Goal: Task Accomplishment & Management: Manage account settings

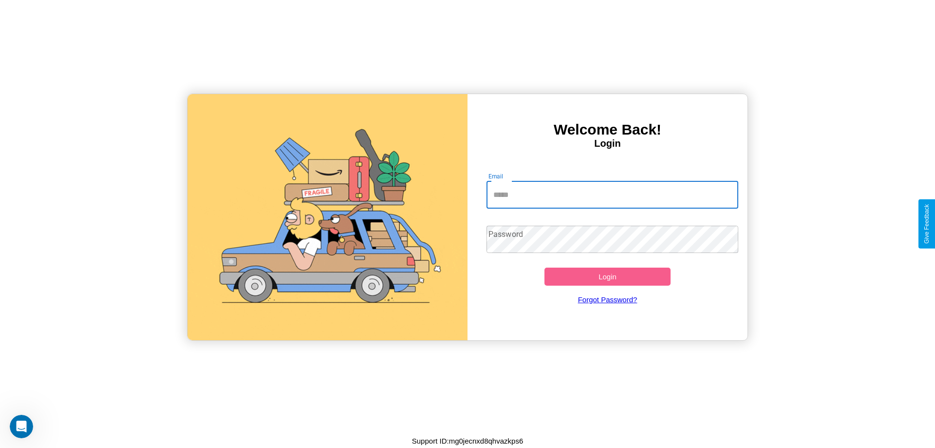
click at [612, 194] on input "Email" at bounding box center [613, 194] width 252 height 27
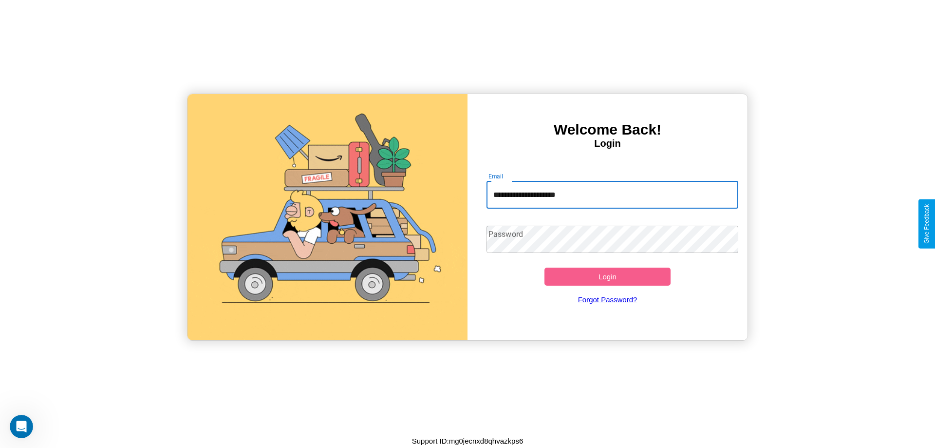
type input "**********"
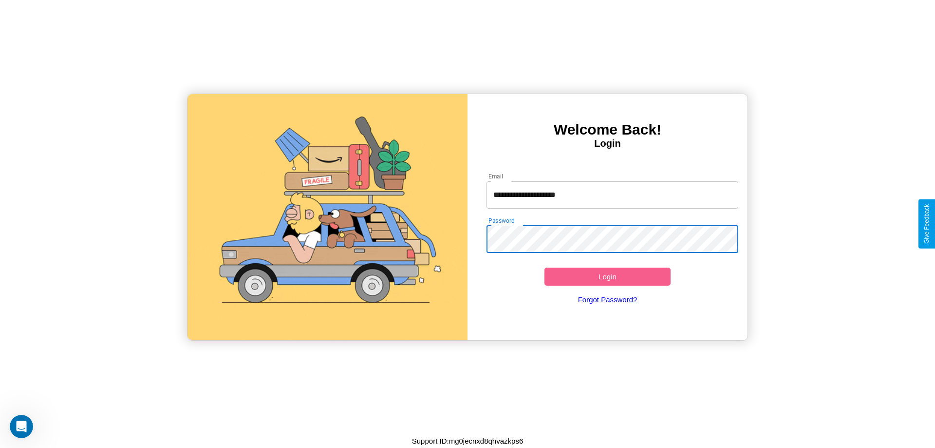
click at [608, 276] on button "Login" at bounding box center [608, 276] width 126 height 18
